Goal: Task Accomplishment & Management: Manage account settings

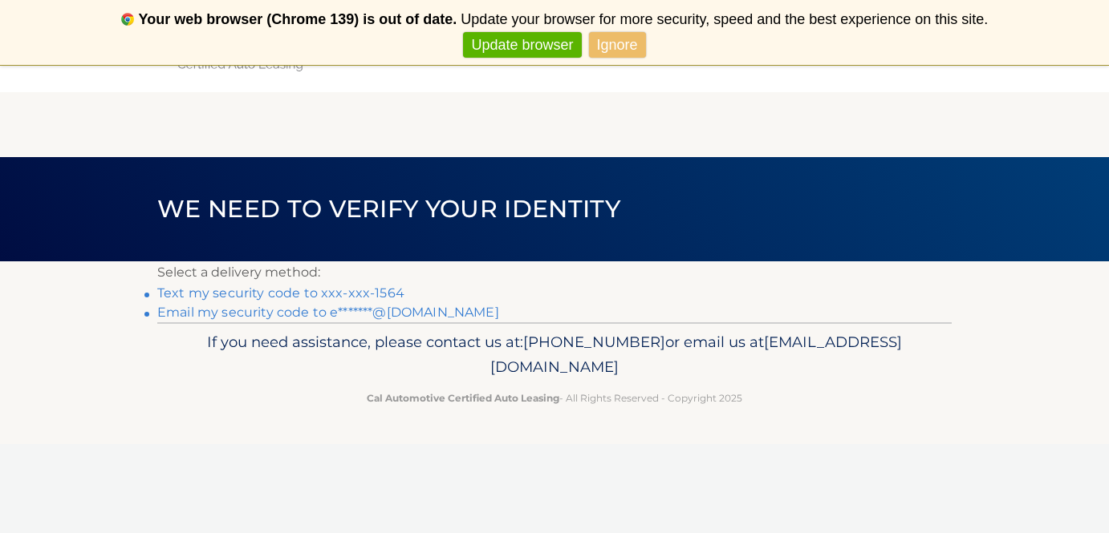
click at [290, 291] on link "Text my security code to xxx-xxx-1564" at bounding box center [280, 293] width 247 height 15
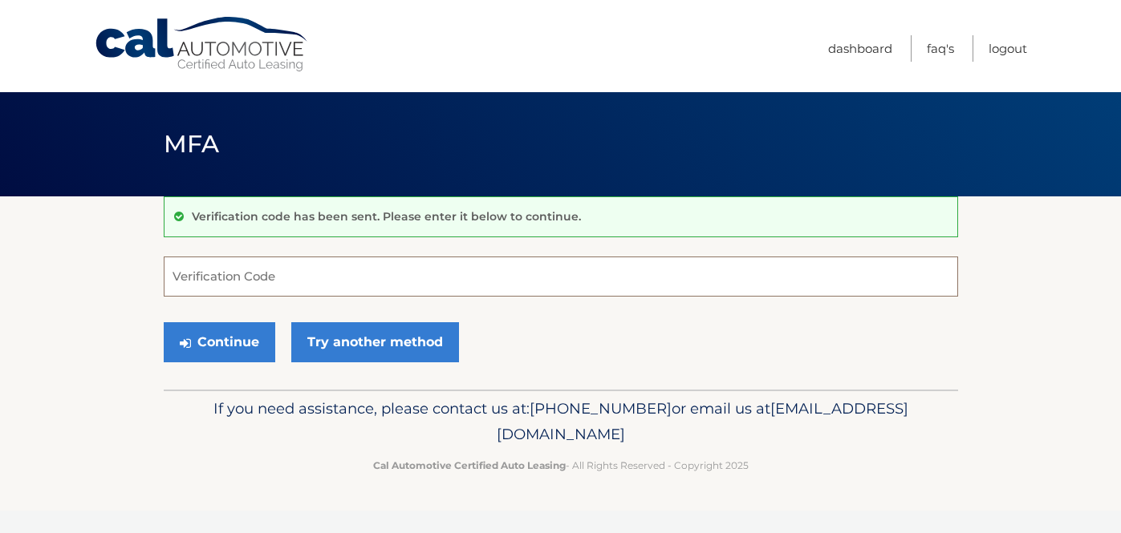
click at [490, 282] on input "Verification Code" at bounding box center [561, 277] width 794 height 40
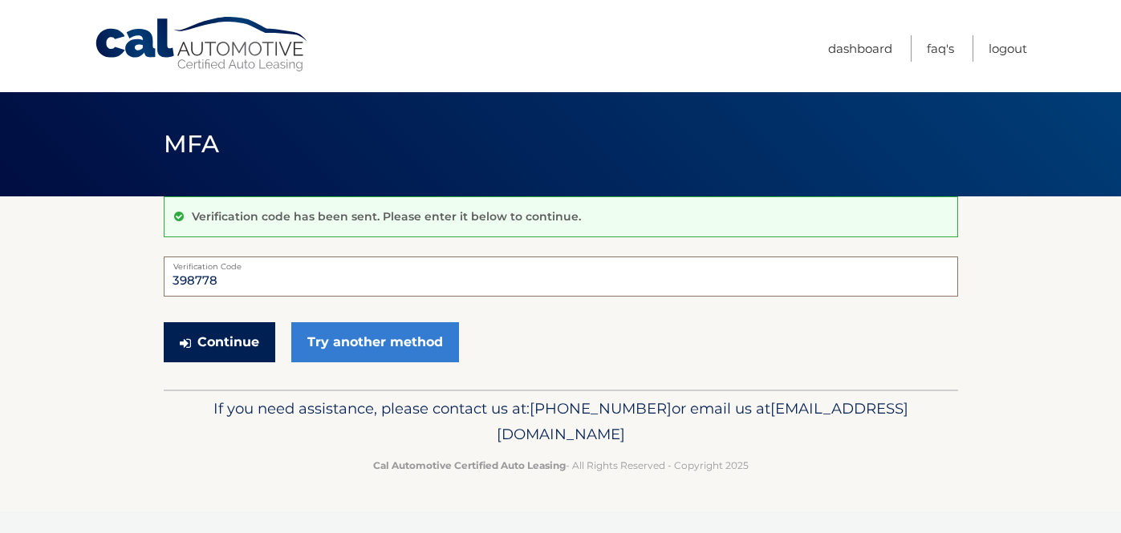
type input "398778"
click at [220, 347] on button "Continue" at bounding box center [219, 342] width 111 height 40
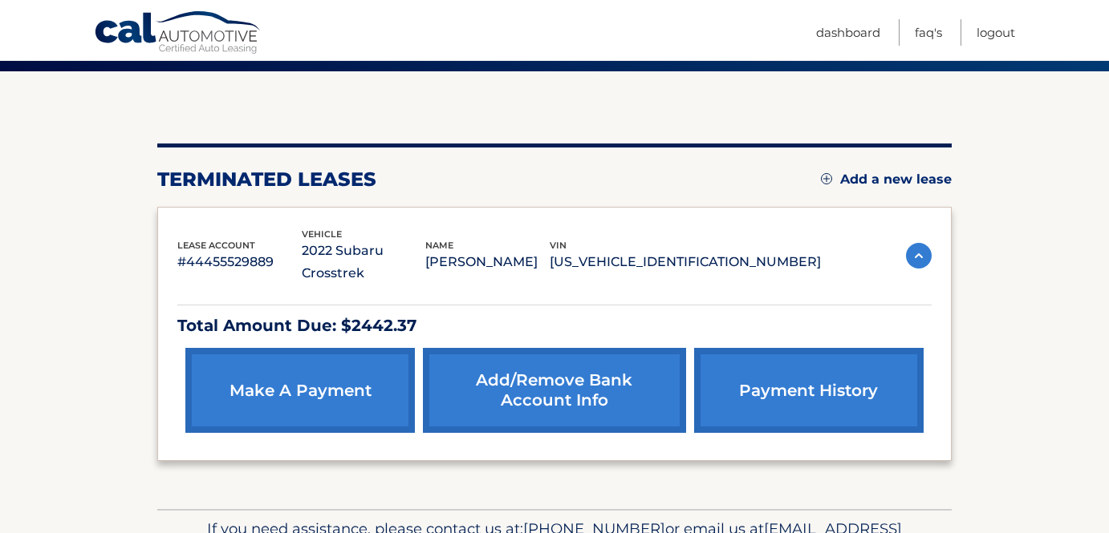
scroll to position [105, 0]
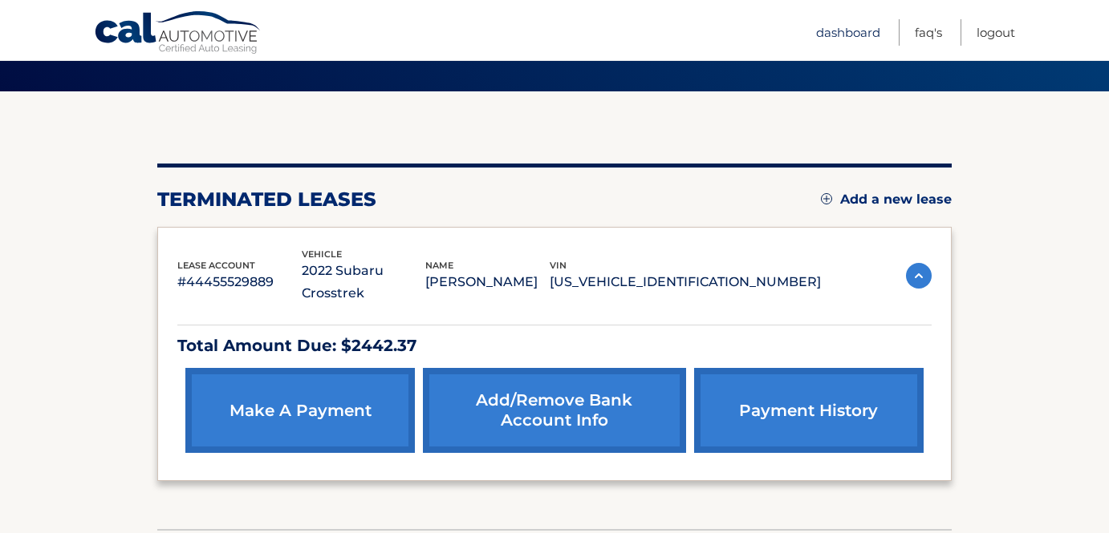
click at [850, 26] on link "Dashboard" at bounding box center [848, 32] width 64 height 26
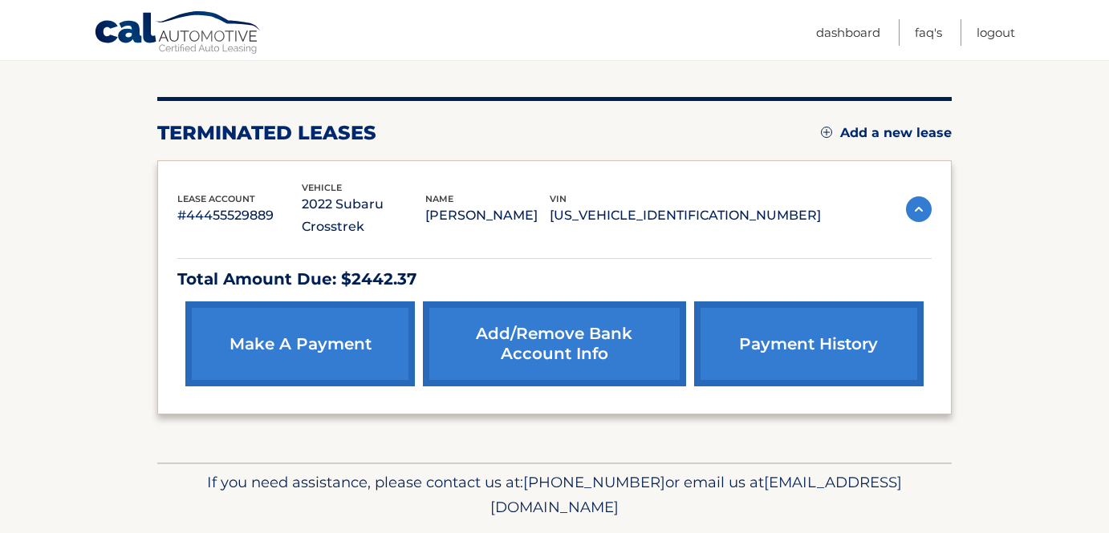
scroll to position [200, 0]
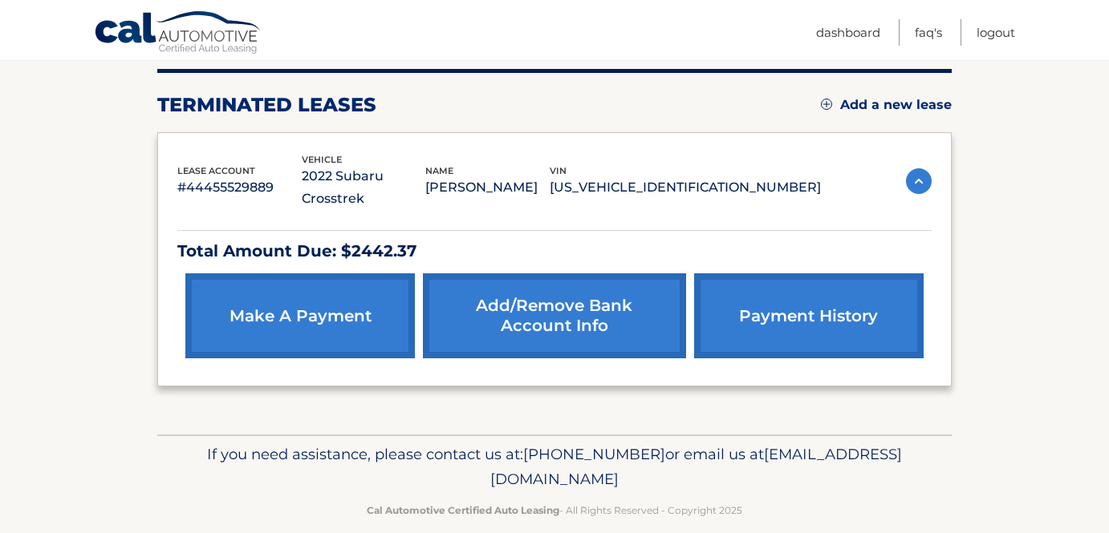
click at [918, 168] on img at bounding box center [919, 181] width 26 height 26
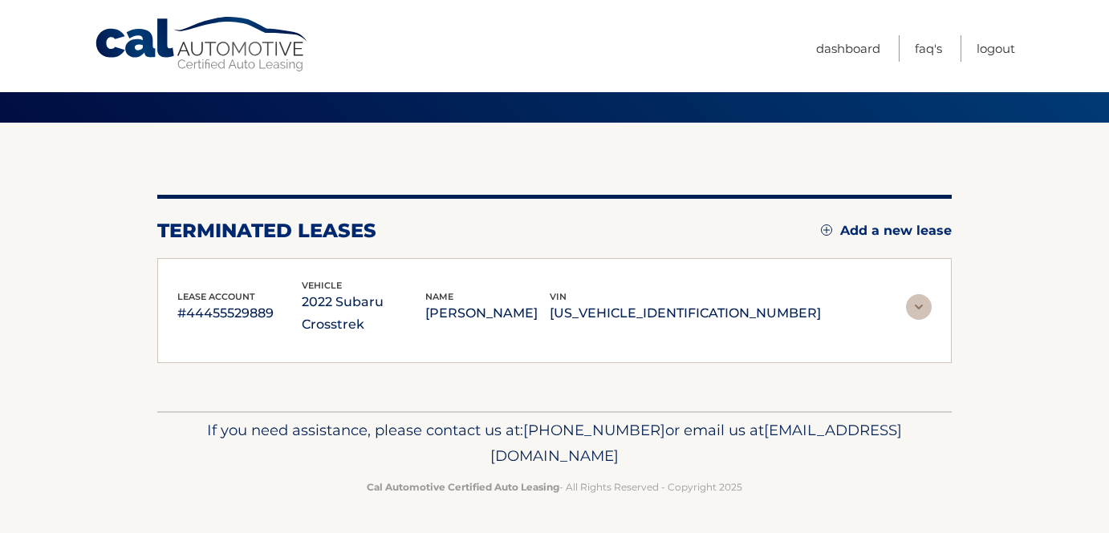
scroll to position [43, 0]
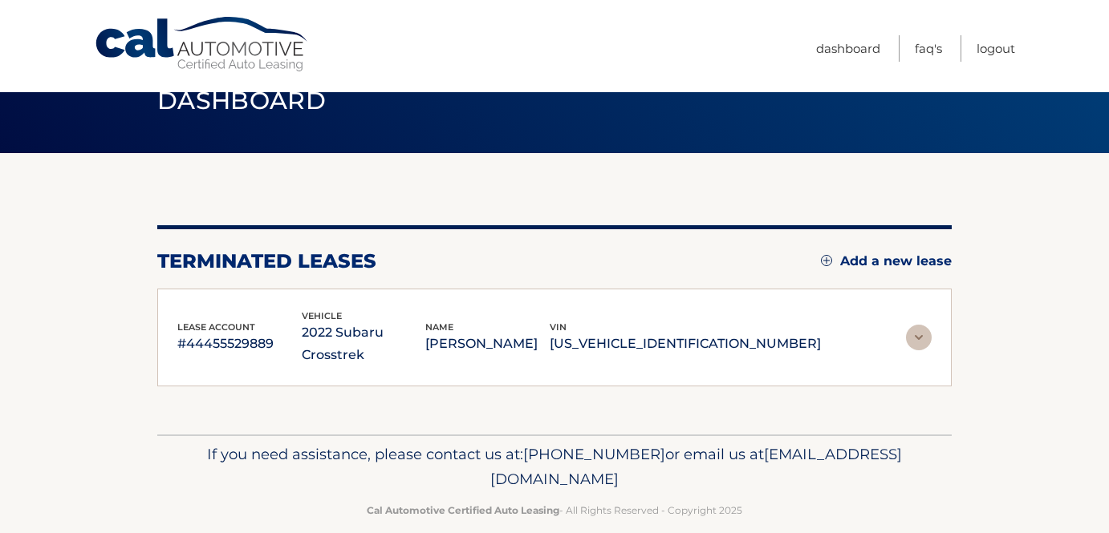
click at [925, 325] on img at bounding box center [919, 338] width 26 height 26
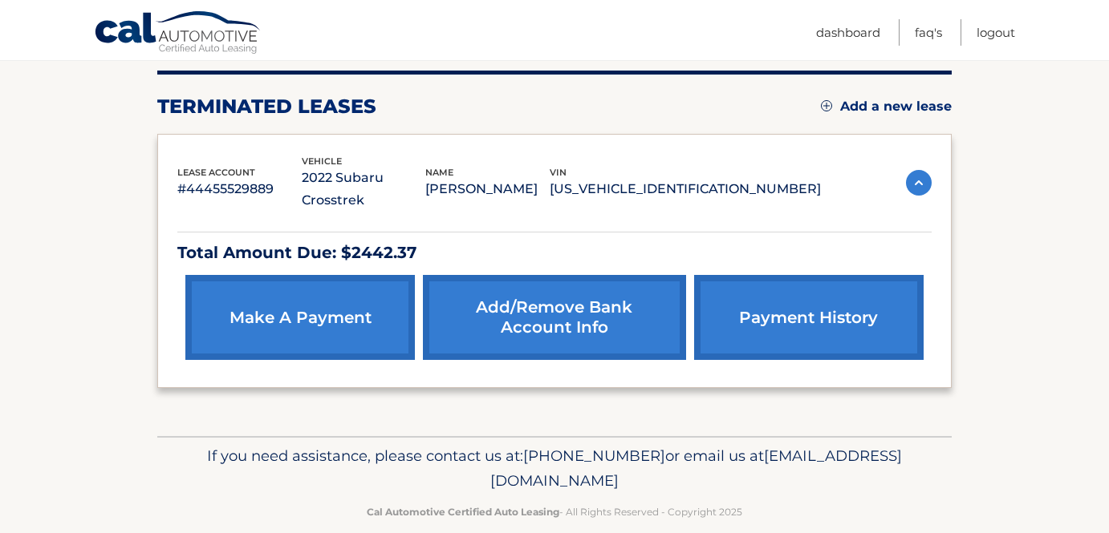
scroll to position [200, 0]
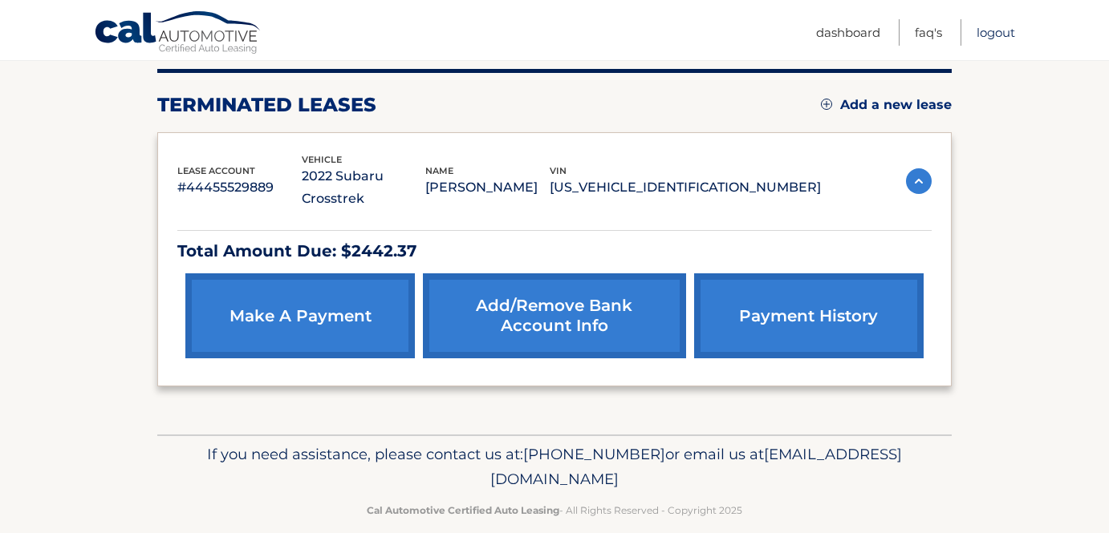
click at [996, 31] on link "Logout" at bounding box center [995, 32] width 39 height 26
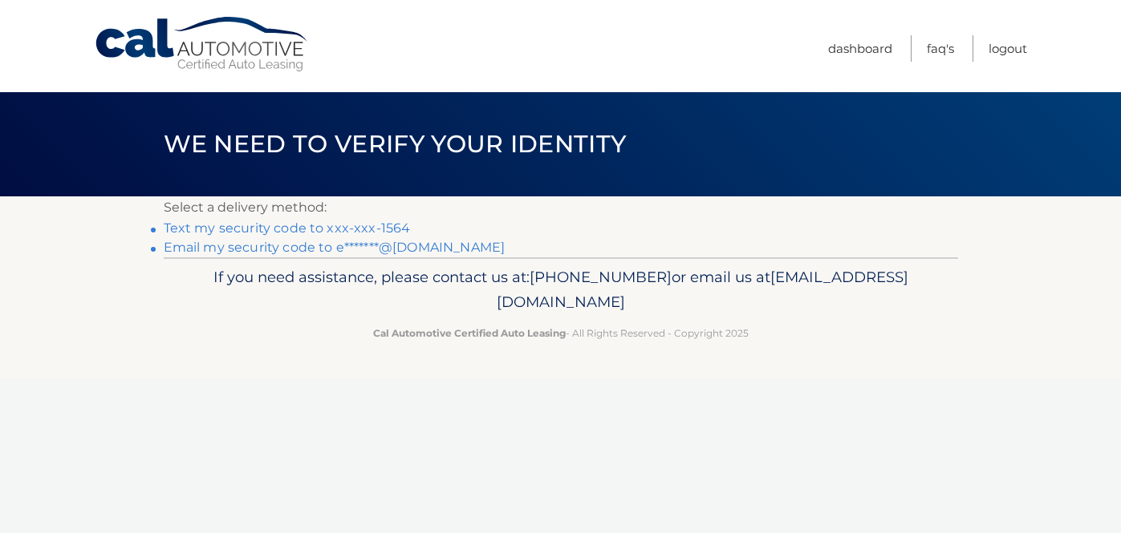
click at [272, 233] on link "Text my security code to xxx-xxx-1564" at bounding box center [287, 228] width 247 height 15
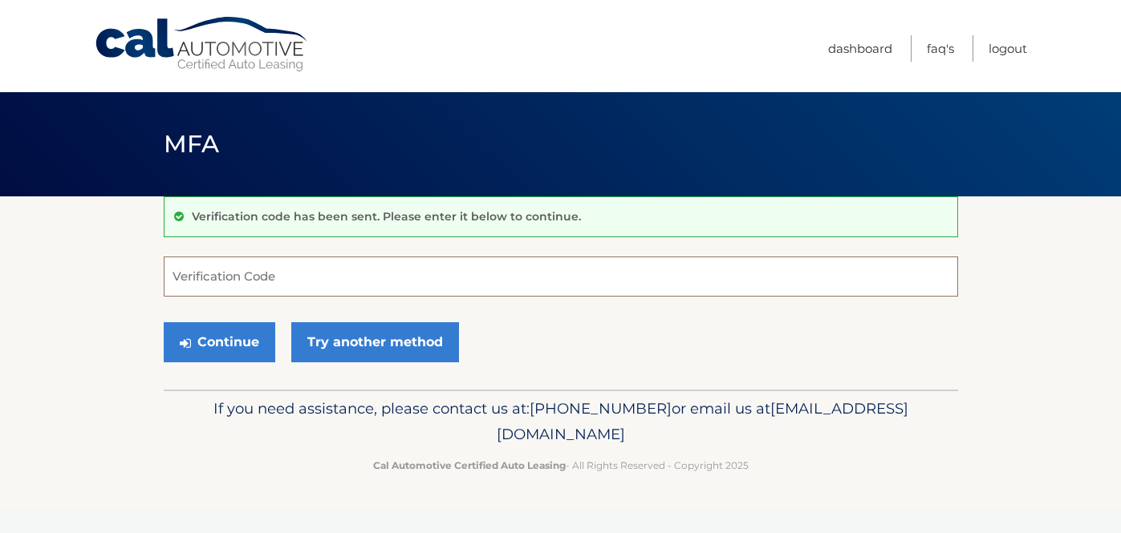
click at [257, 277] on input "Verification Code" at bounding box center [561, 277] width 794 height 40
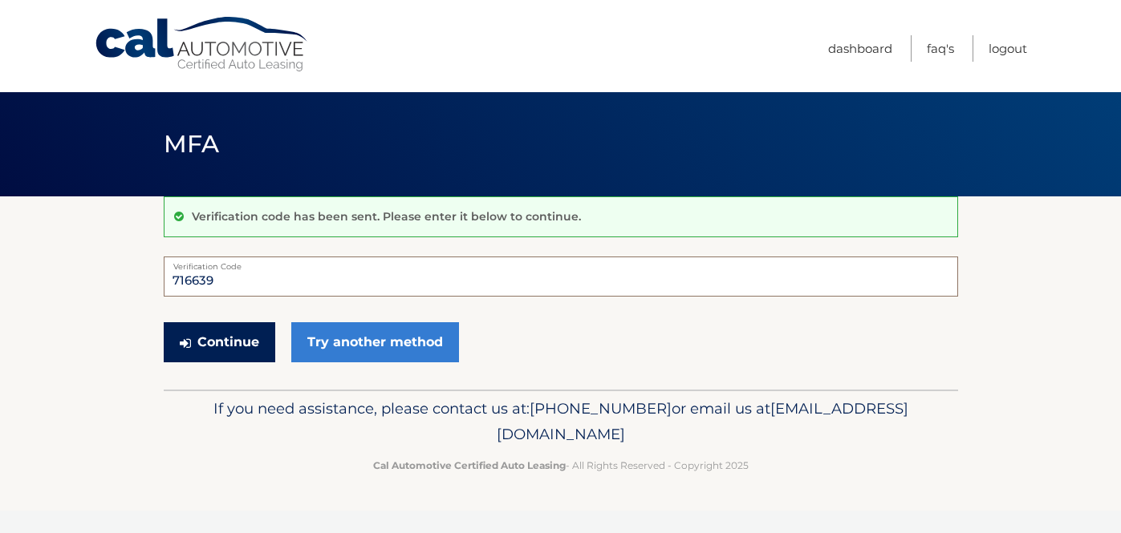
type input "716639"
click at [239, 335] on button "Continue" at bounding box center [219, 342] width 111 height 40
